Goal: Task Accomplishment & Management: Use online tool/utility

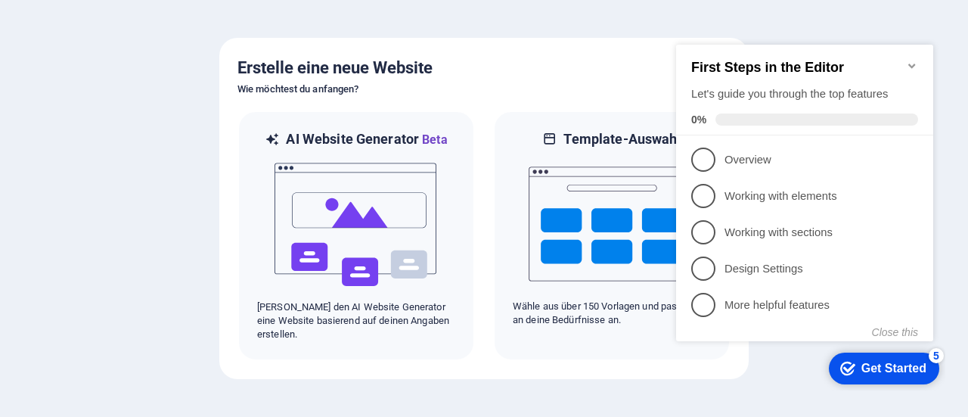
click at [357, 29] on div at bounding box center [484, 208] width 968 height 417
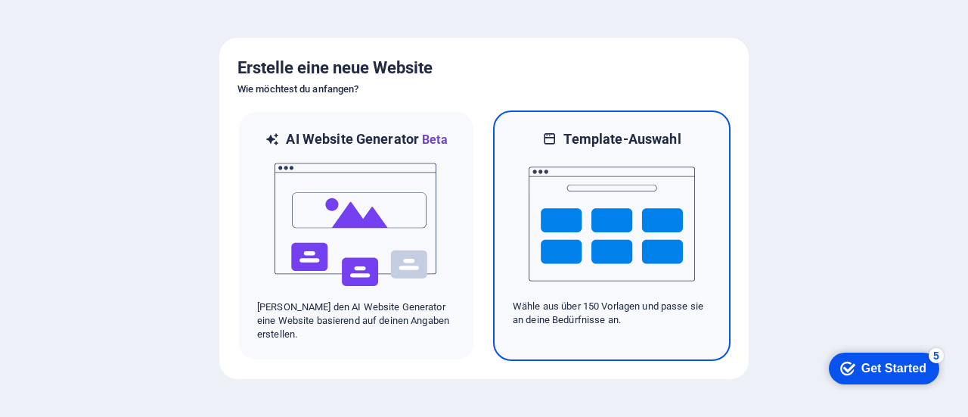
click at [587, 311] on p "Wähle aus über 150 Vorlagen und passe sie an deine Bedürfnisse an." at bounding box center [612, 313] width 198 height 27
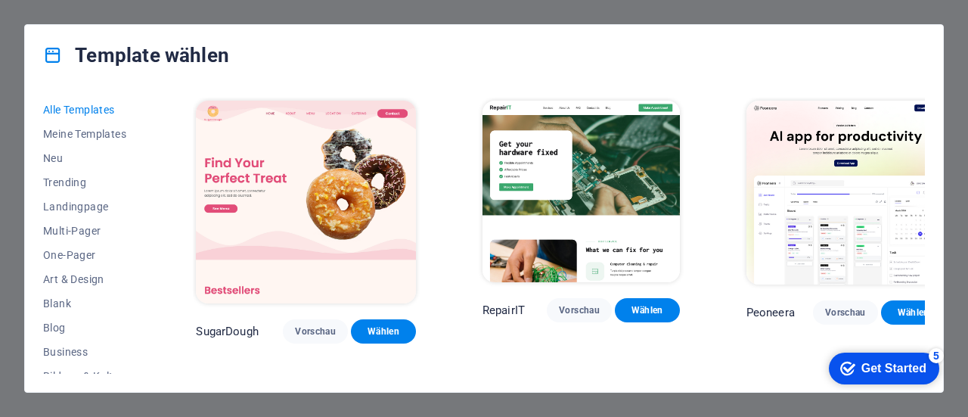
scroll to position [177, 0]
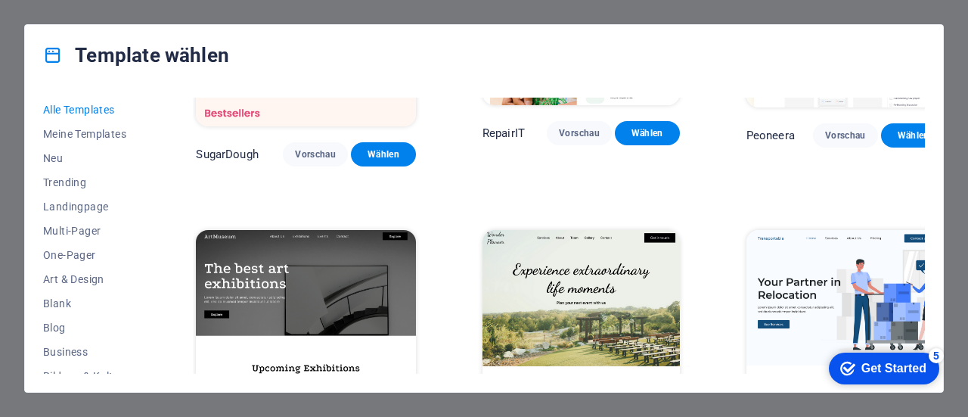
click at [934, 353] on div "5" at bounding box center [936, 355] width 15 height 15
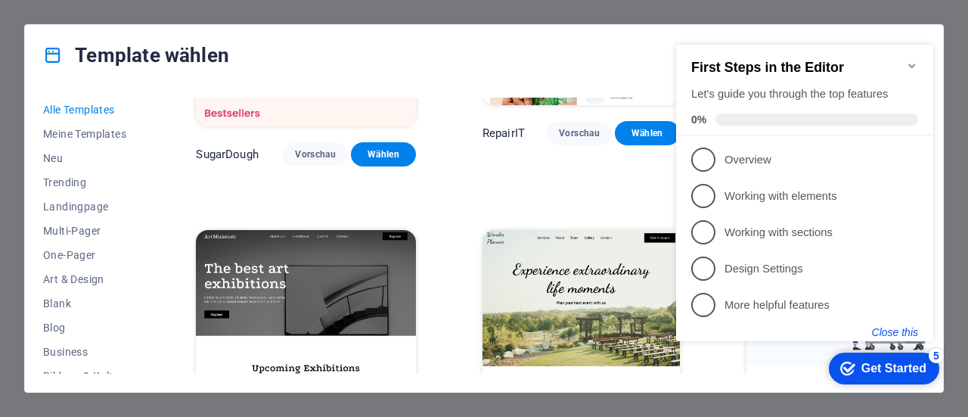
click at [894, 327] on button "Close this" at bounding box center [895, 332] width 46 height 12
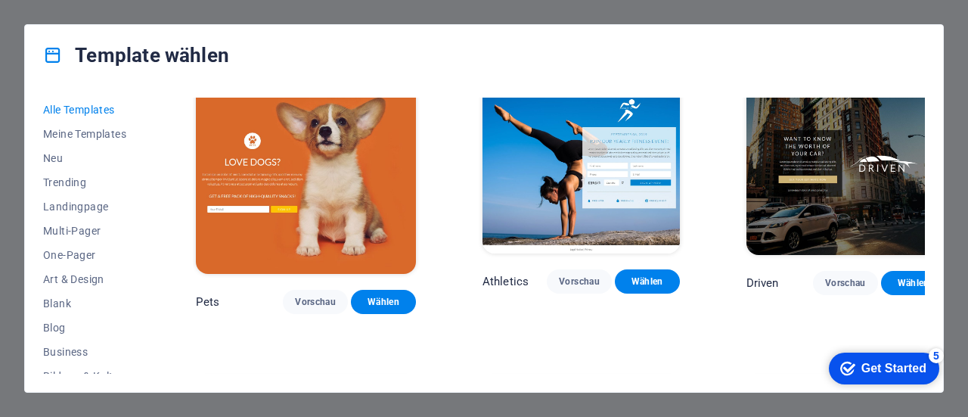
scroll to position [14762, 0]
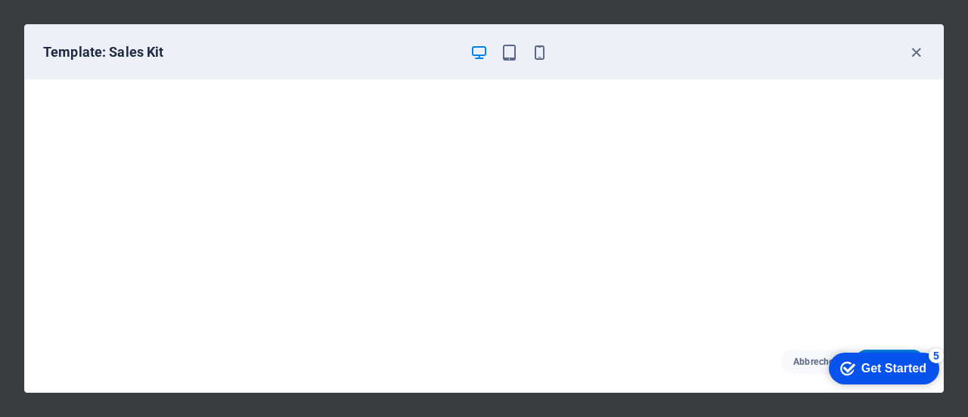
click at [938, 77] on div "Template: Sales Kit" at bounding box center [484, 52] width 918 height 54
click at [918, 36] on div "Template: Sales Kit" at bounding box center [484, 52] width 918 height 54
click at [912, 54] on icon "button" at bounding box center [916, 52] width 17 height 17
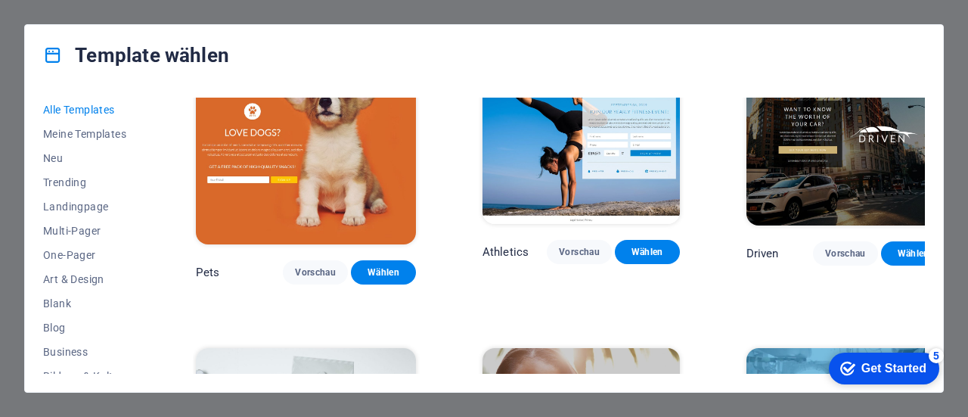
click at [941, 88] on div "Alle Templates Meine Templates Neu Trending Landingpage Multi-Pager One-Pager A…" at bounding box center [484, 238] width 918 height 306
drag, startPoint x: 941, startPoint y: 365, endPoint x: 946, endPoint y: 243, distance: 121.9
click html "checkmark Get Started 5 First Steps in the Editor Let's guide you through the t…"
click at [56, 157] on span "Neu" at bounding box center [86, 158] width 86 height 12
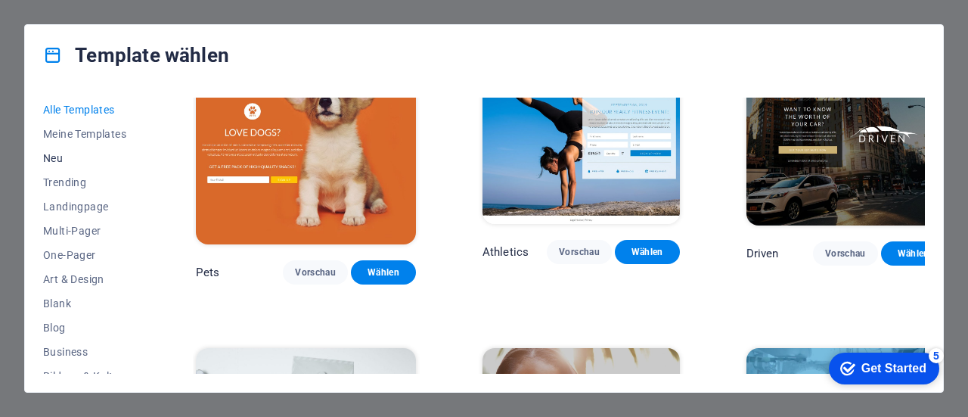
scroll to position [1088, 0]
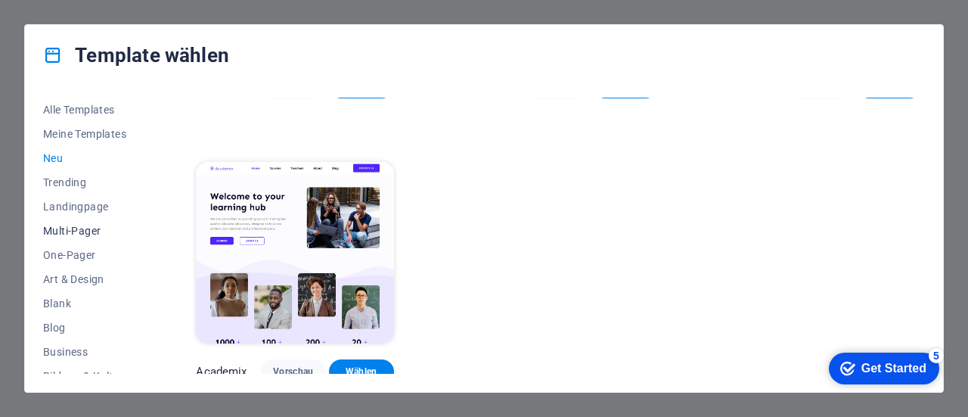
click at [65, 227] on span "Multi-Pager" at bounding box center [86, 231] width 86 height 12
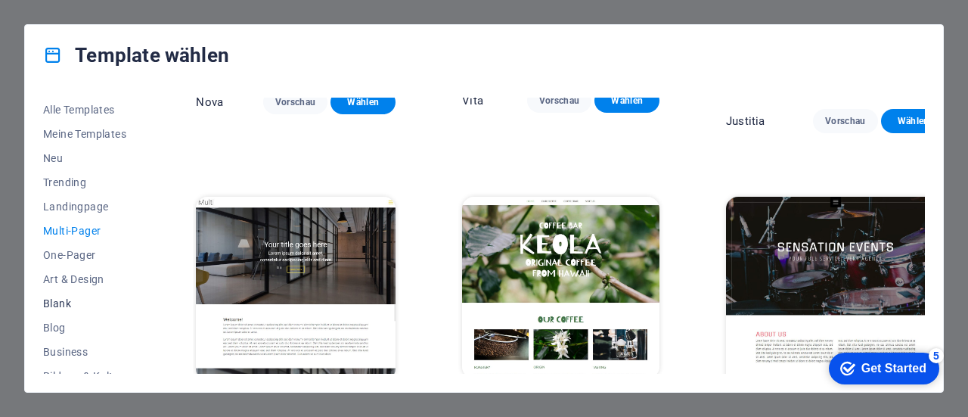
click at [56, 303] on span "Blank" at bounding box center [86, 303] width 86 height 12
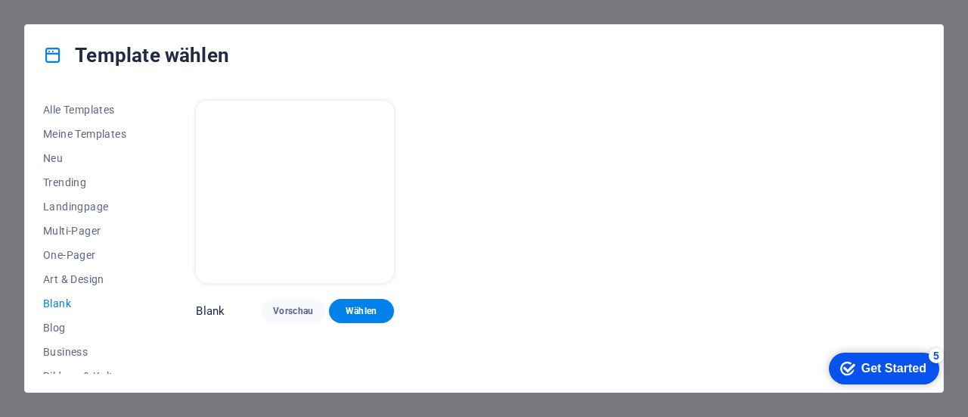
scroll to position [0, 0]
click at [71, 346] on span "Business" at bounding box center [86, 352] width 86 height 12
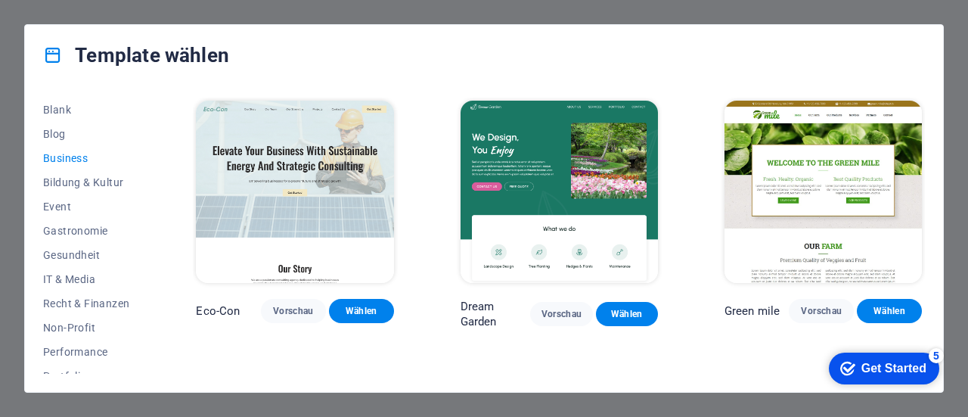
scroll to position [195, 0]
click at [50, 181] on span "Bildung & Kultur" at bounding box center [86, 181] width 86 height 12
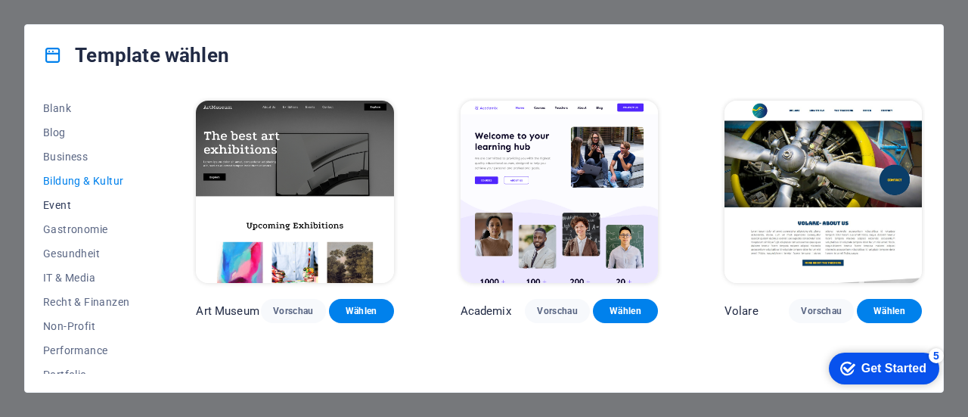
click at [65, 200] on span "Event" at bounding box center [86, 205] width 86 height 12
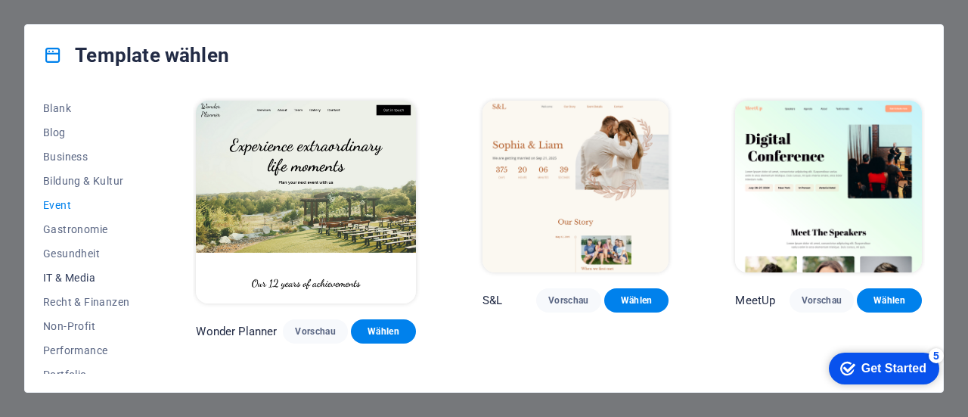
click at [76, 272] on span "IT & Media" at bounding box center [86, 278] width 86 height 12
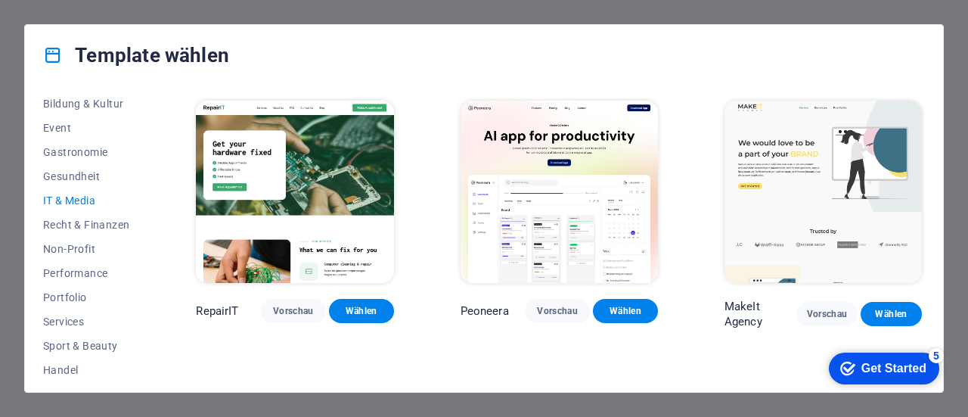
scroll to position [273, 0]
click at [73, 266] on span "Performance" at bounding box center [86, 272] width 86 height 12
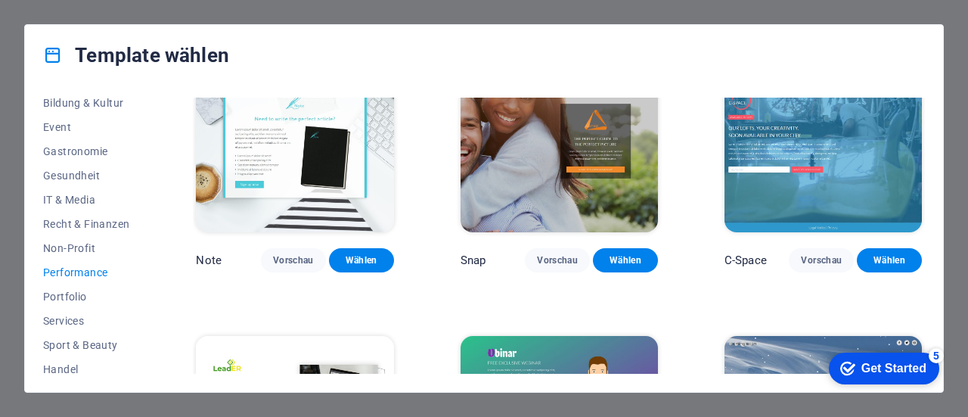
scroll to position [829, 0]
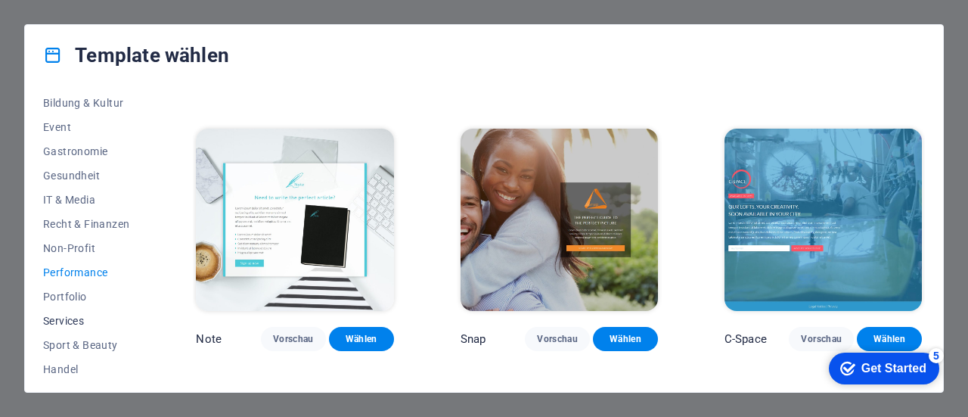
click at [73, 318] on span "Services" at bounding box center [86, 321] width 86 height 12
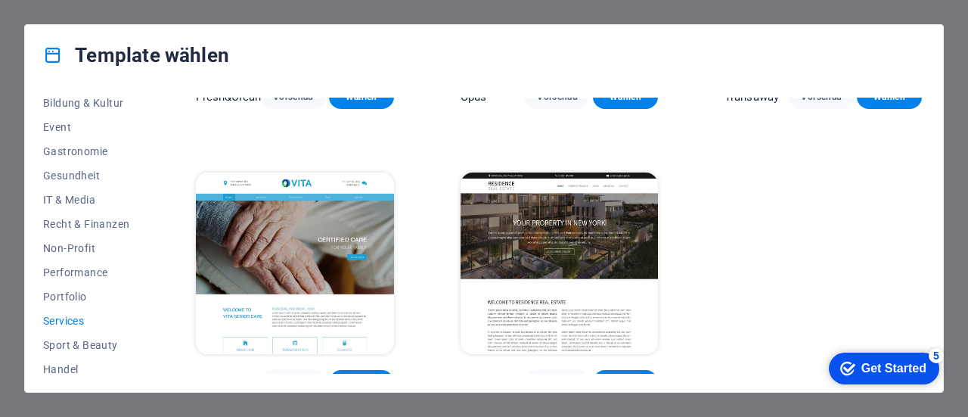
scroll to position [1667, 0]
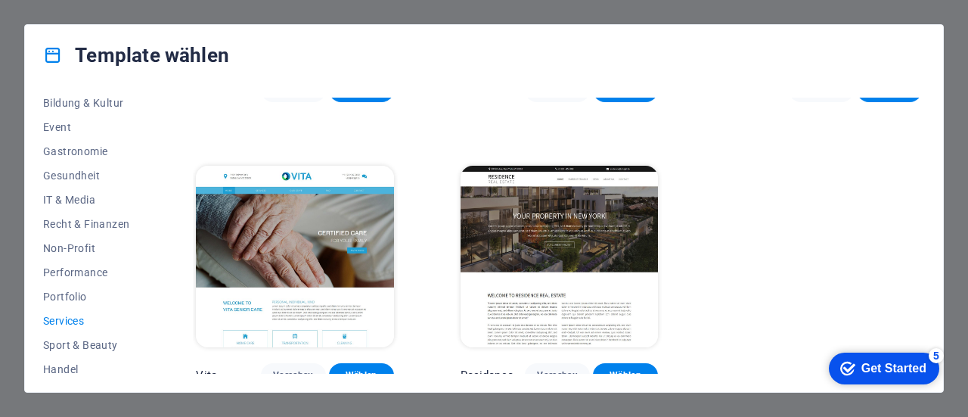
drag, startPoint x: 151, startPoint y: 304, endPoint x: 145, endPoint y: 353, distance: 49.5
click at [145, 353] on div "Alle Templates Meine Templates Neu Trending Landingpage Multi-Pager One-Pager A…" at bounding box center [484, 238] width 918 height 306
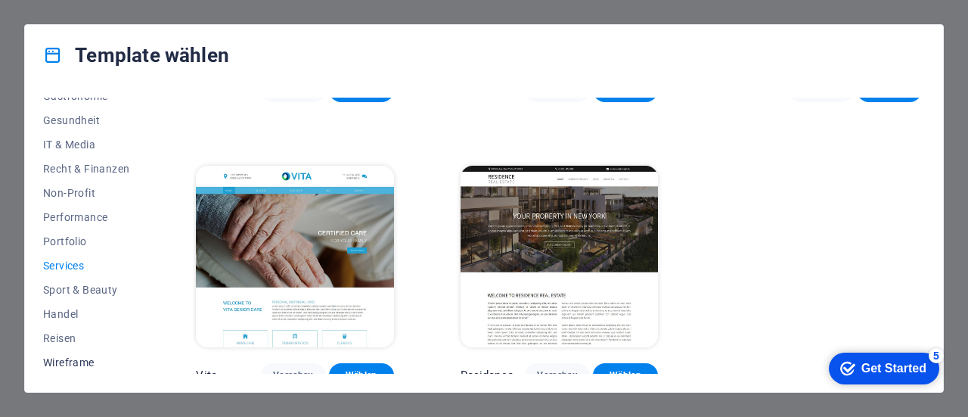
click at [77, 361] on span "Wireframe" at bounding box center [86, 362] width 86 height 12
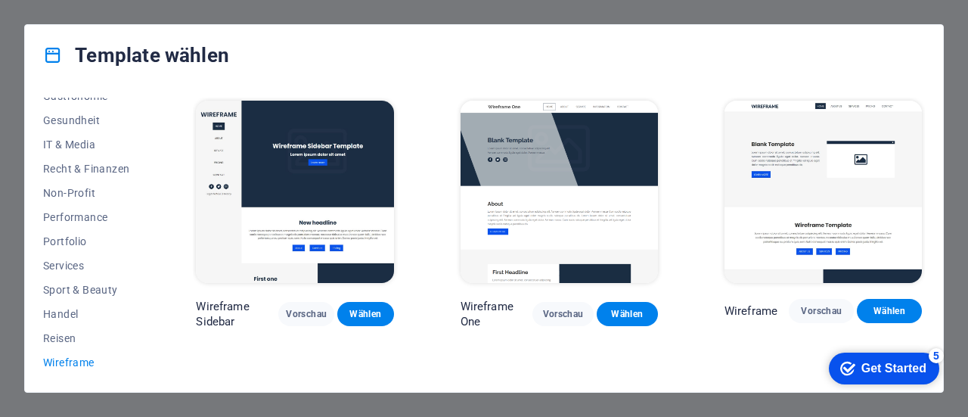
scroll to position [0, 0]
